Goal: Information Seeking & Learning: Find specific fact

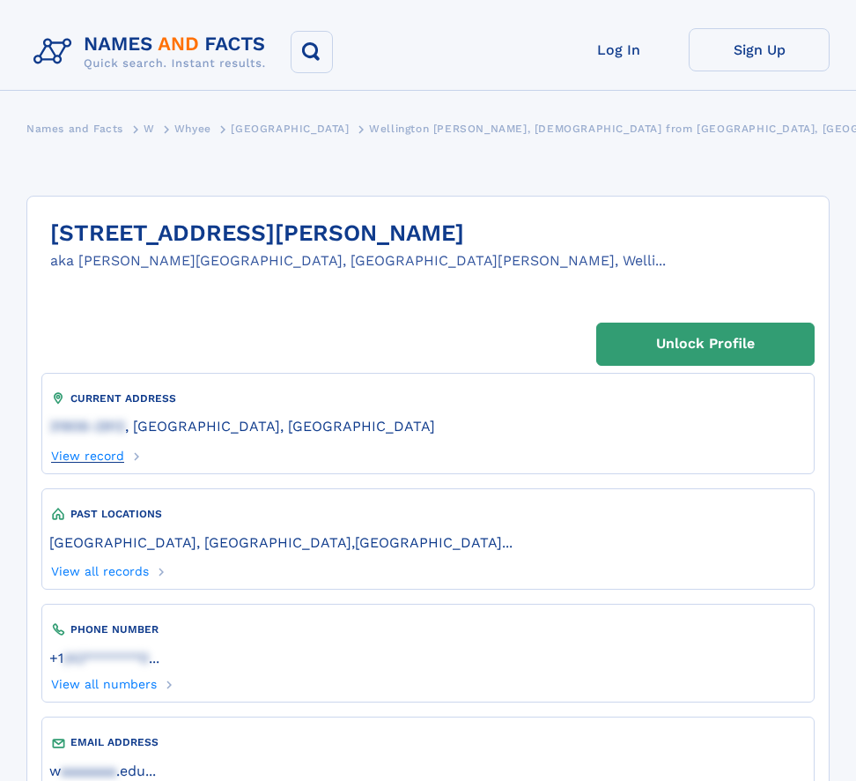
click at [101, 443] on link "View record" at bounding box center [86, 452] width 75 height 19
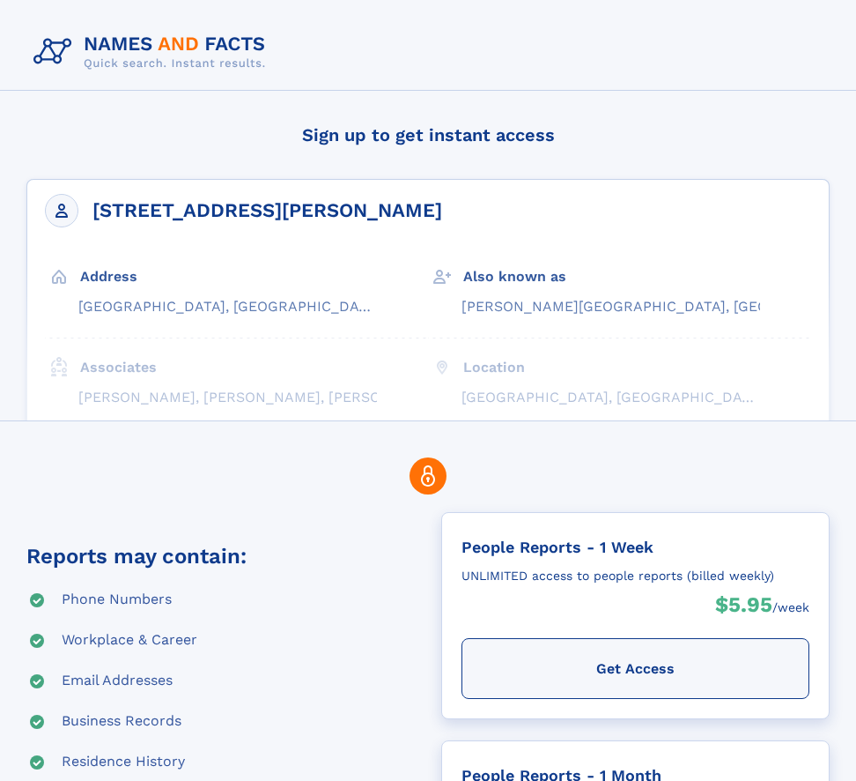
drag, startPoint x: 282, startPoint y: 213, endPoint x: 207, endPoint y: 214, distance: 74.9
click at [207, 214] on div "[STREET_ADDRESS][PERSON_NAME] Full Name Wellington K Whyee Address -30%" at bounding box center [428, 350] width 804 height 342
click at [805, 154] on h4 "Sign up to get instant access" at bounding box center [428, 134] width 804 height 53
